Goal: Task Accomplishment & Management: Complete application form

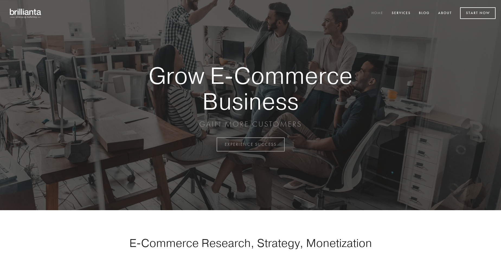
scroll to position [1420, 0]
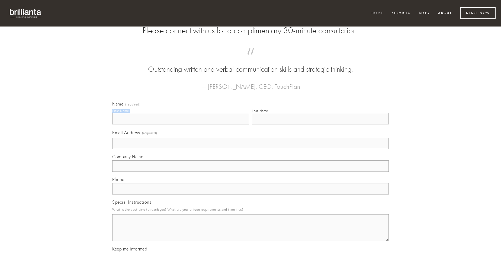
type input "[PERSON_NAME]"
click at [320, 125] on input "Last Name" at bounding box center [320, 118] width 137 height 11
type input "[PERSON_NAME]"
click at [250, 149] on input "Email Address (required)" at bounding box center [250, 143] width 276 height 11
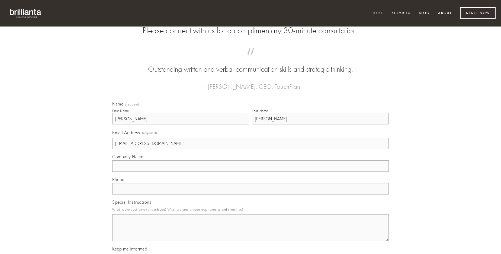
type input "[EMAIL_ADDRESS][DOMAIN_NAME]"
click at [250, 172] on input "Company Name" at bounding box center [250, 166] width 276 height 11
type input "amicitia"
click at [250, 195] on input "text" at bounding box center [250, 188] width 276 height 11
click at [250, 233] on textarea "Special Instructions" at bounding box center [250, 228] width 276 height 27
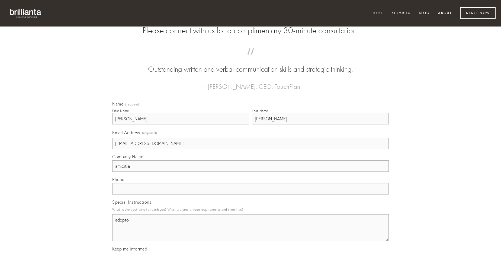
type textarea "adopto"
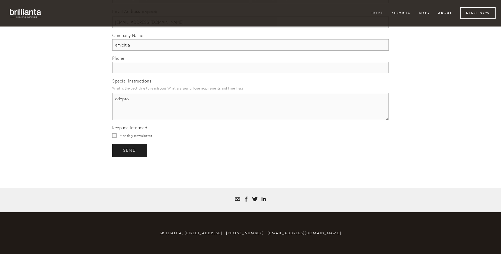
click at [130, 150] on span "send" at bounding box center [129, 150] width 13 height 5
